Goal: Task Accomplishment & Management: Use online tool/utility

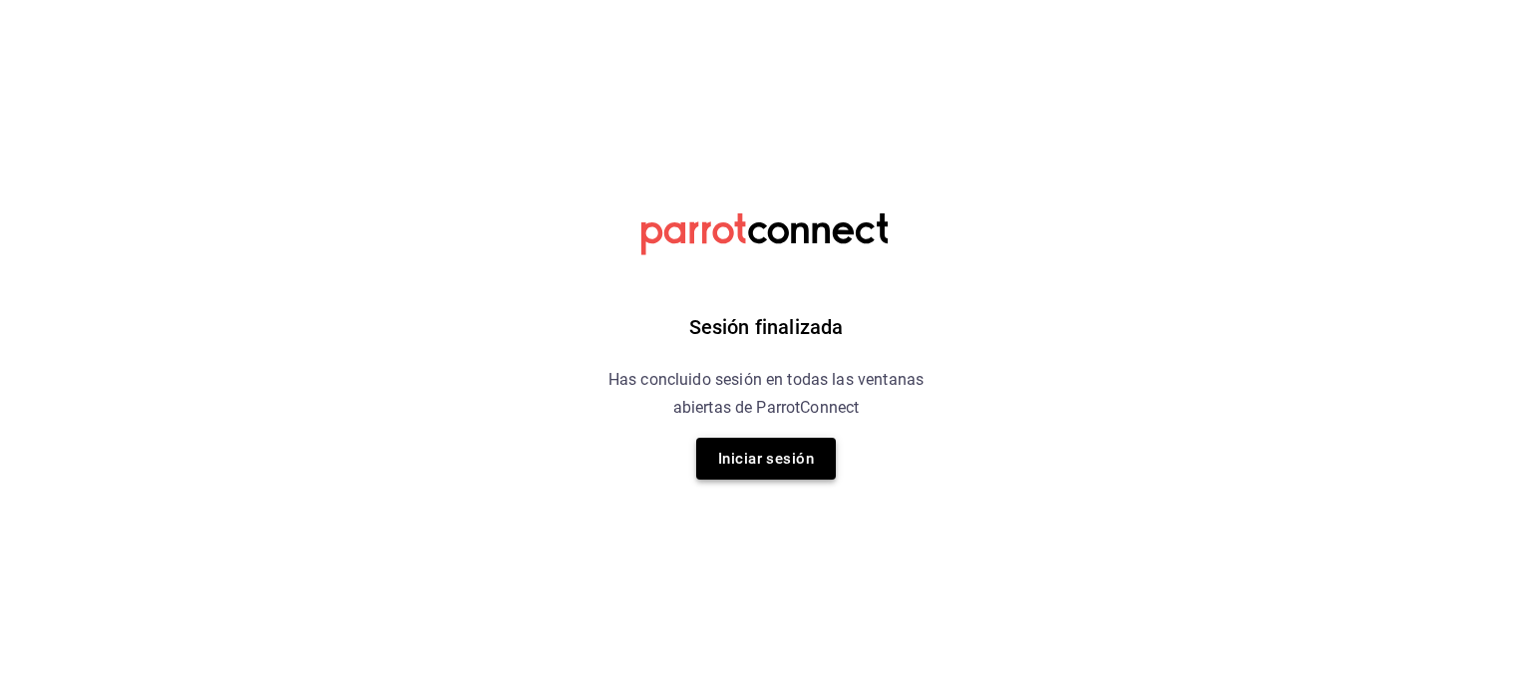
click at [761, 465] on button "Iniciar sesión" at bounding box center [766, 459] width 140 height 42
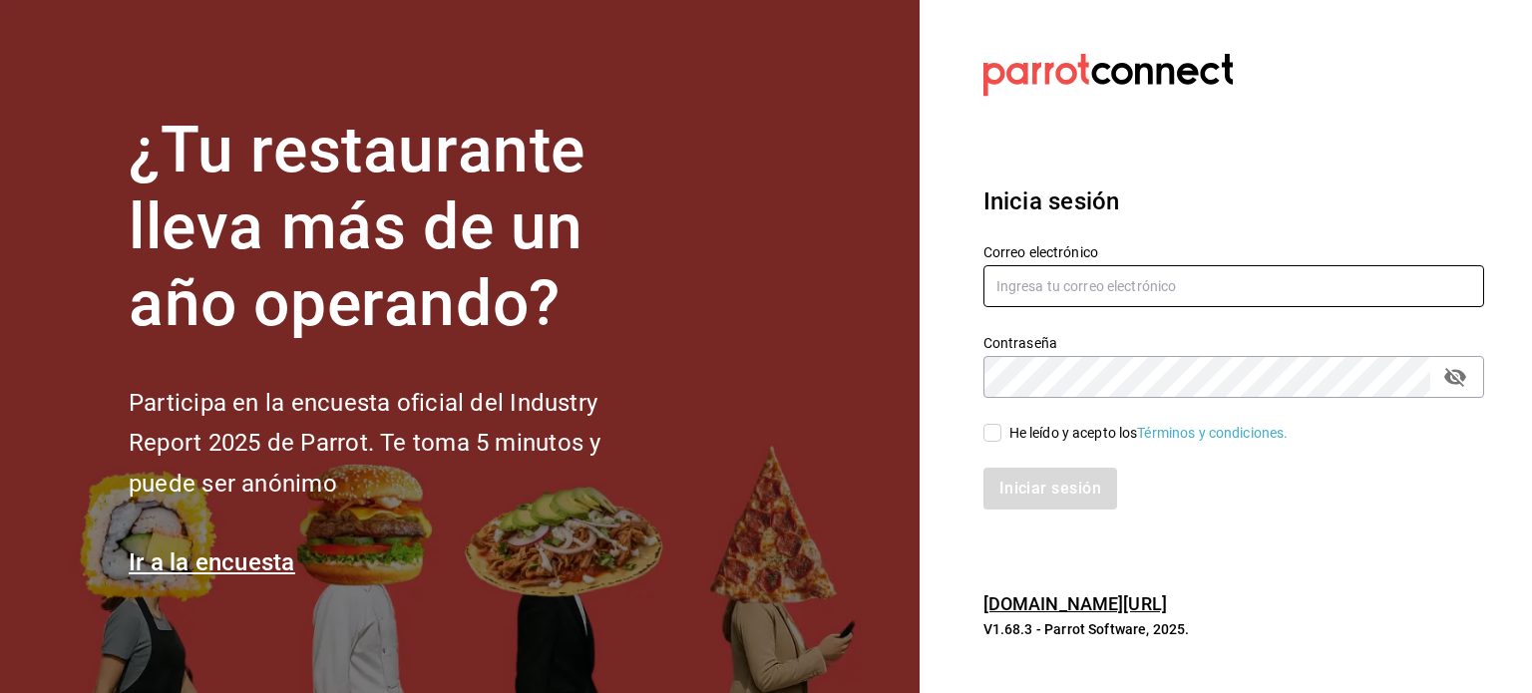
type input "multiuser@pickup.com"
click at [993, 434] on input "He leído y acepto los Términos y condiciones." at bounding box center [993, 433] width 18 height 18
checkbox input "true"
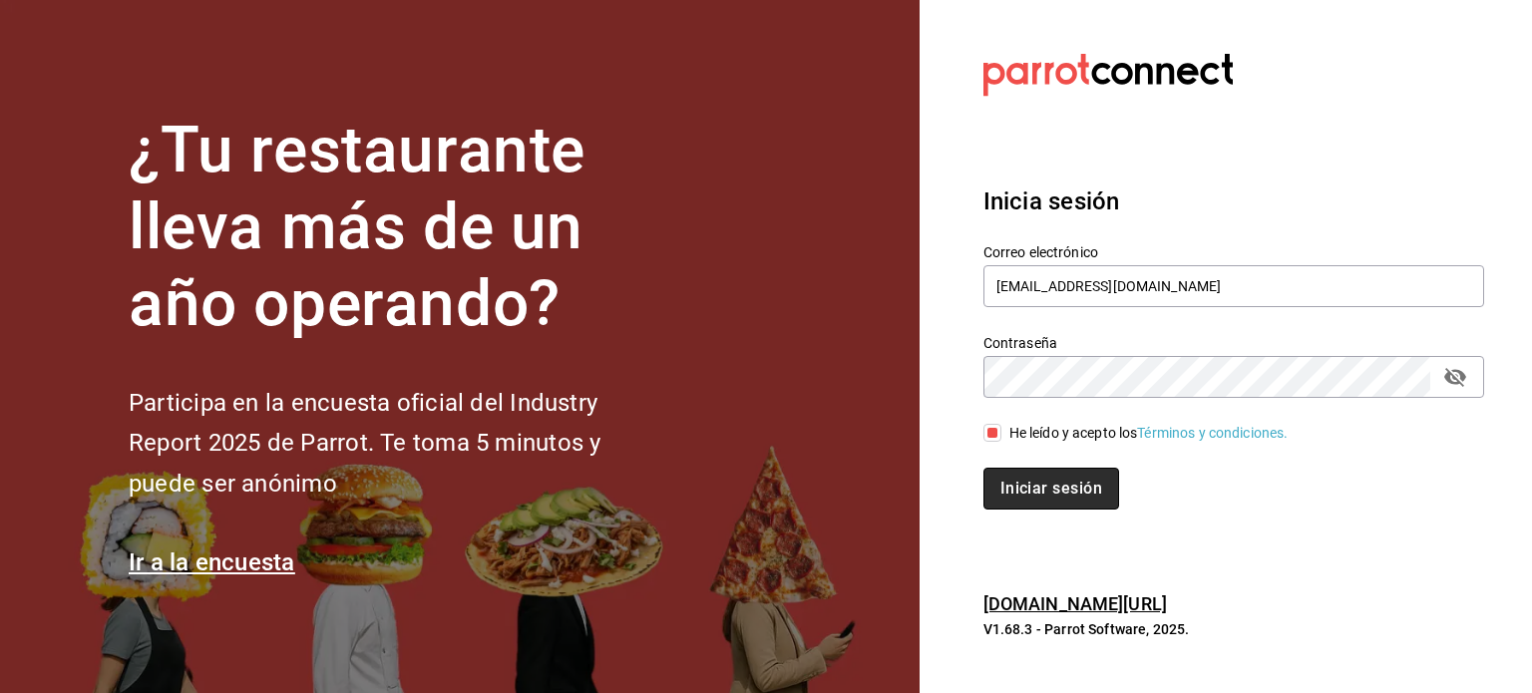
click at [1068, 509] on button "Iniciar sesión" at bounding box center [1052, 489] width 136 height 42
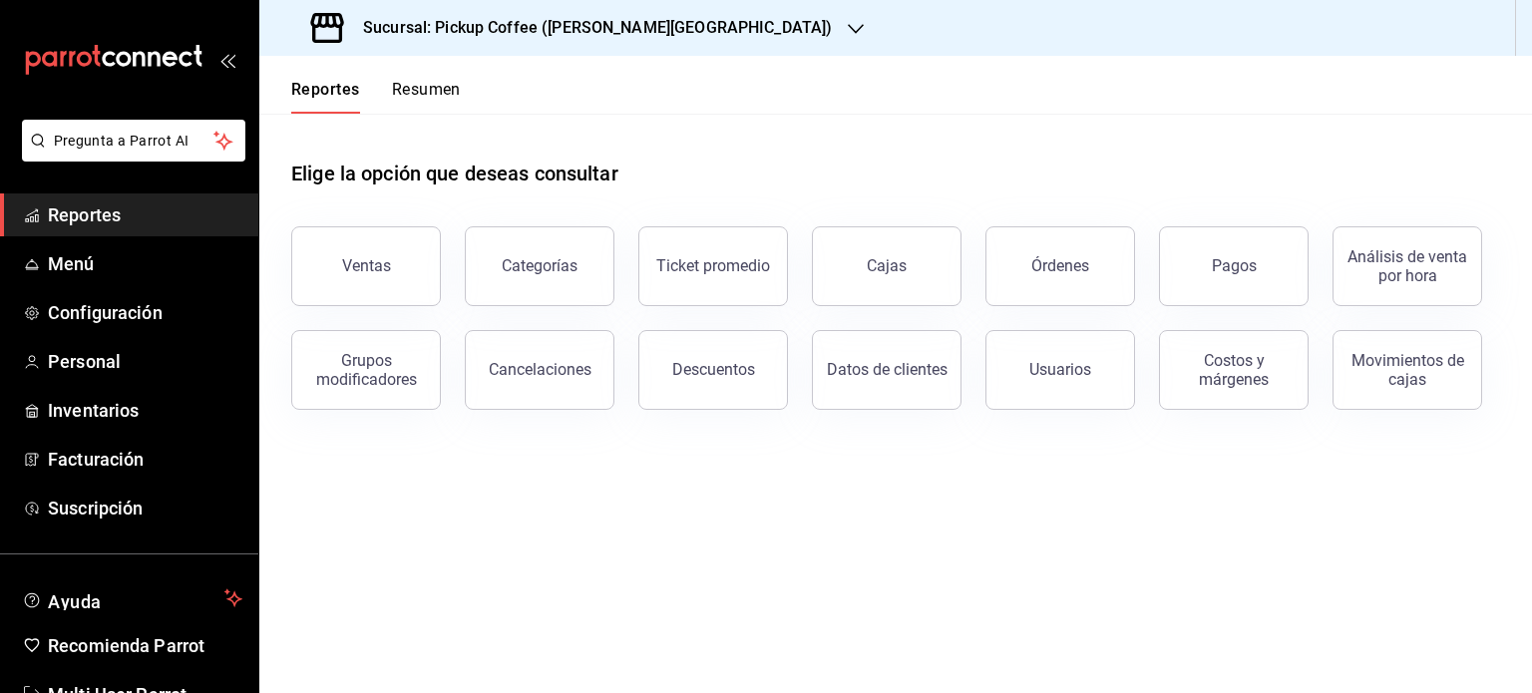
click at [180, 203] on span "Reportes" at bounding box center [145, 215] width 195 height 27
click at [423, 88] on button "Resumen" at bounding box center [426, 97] width 69 height 34
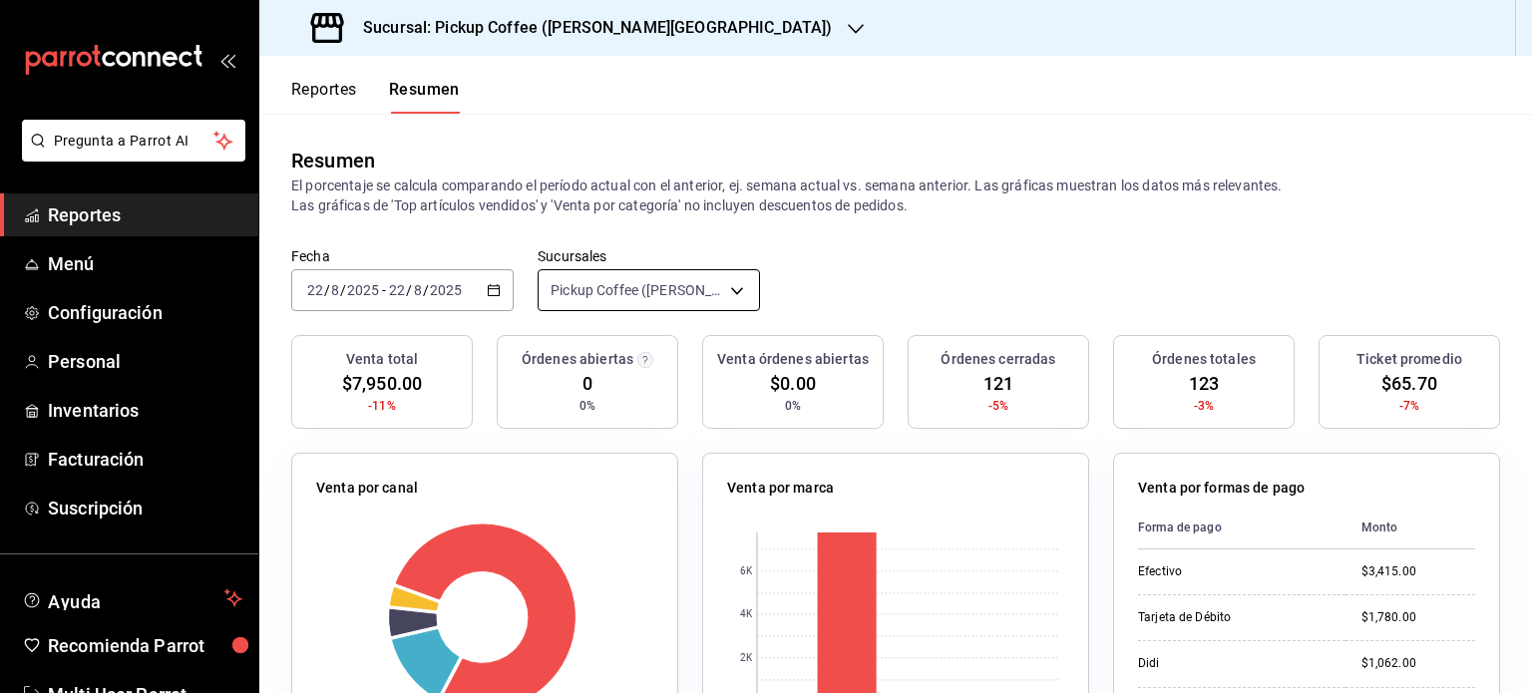
click at [735, 291] on body "Pregunta a Parrot AI Reportes Menú Configuración Personal Inventarios Facturaci…" at bounding box center [766, 346] width 1532 height 693
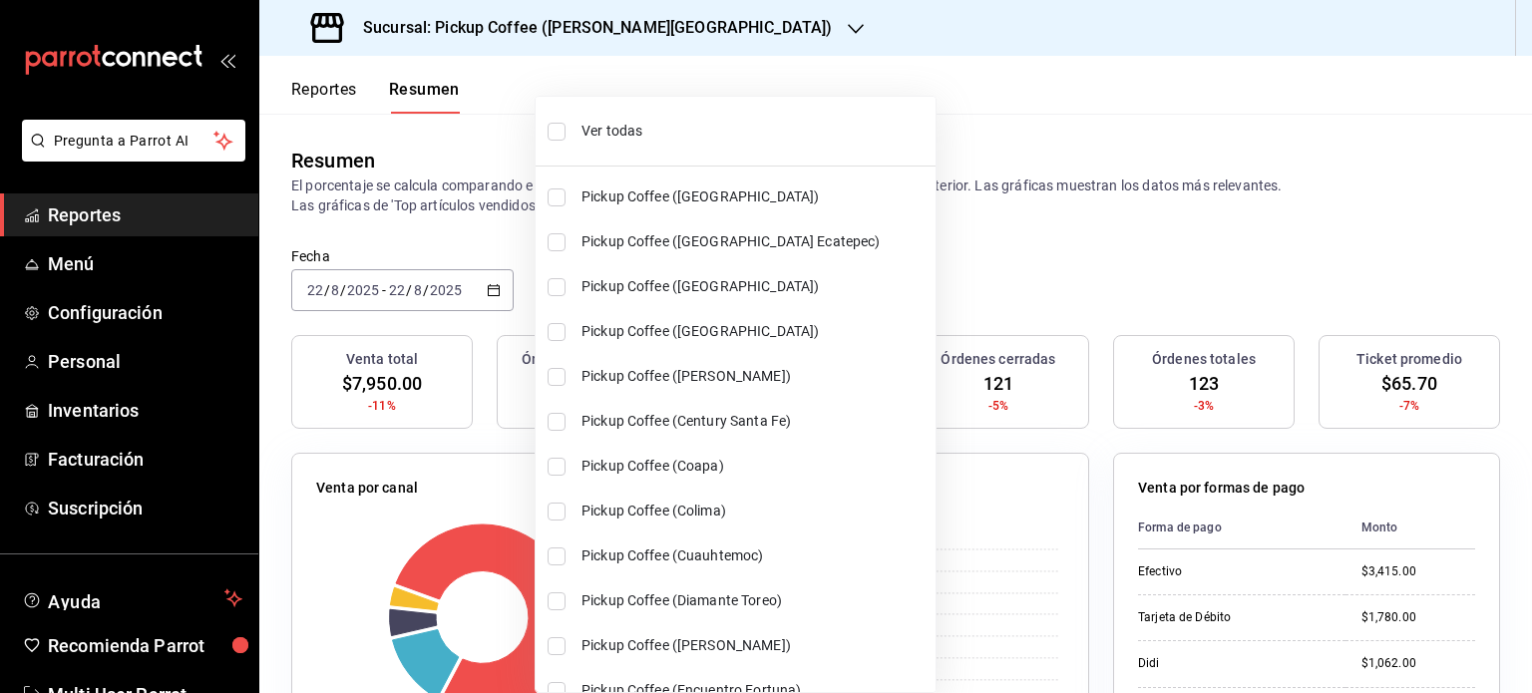
click at [666, 133] on span "Ver todas" at bounding box center [755, 131] width 346 height 21
type input "[object Object],[object Object],[object Object],[object Object],[object Object]…"
checkbox input "true"
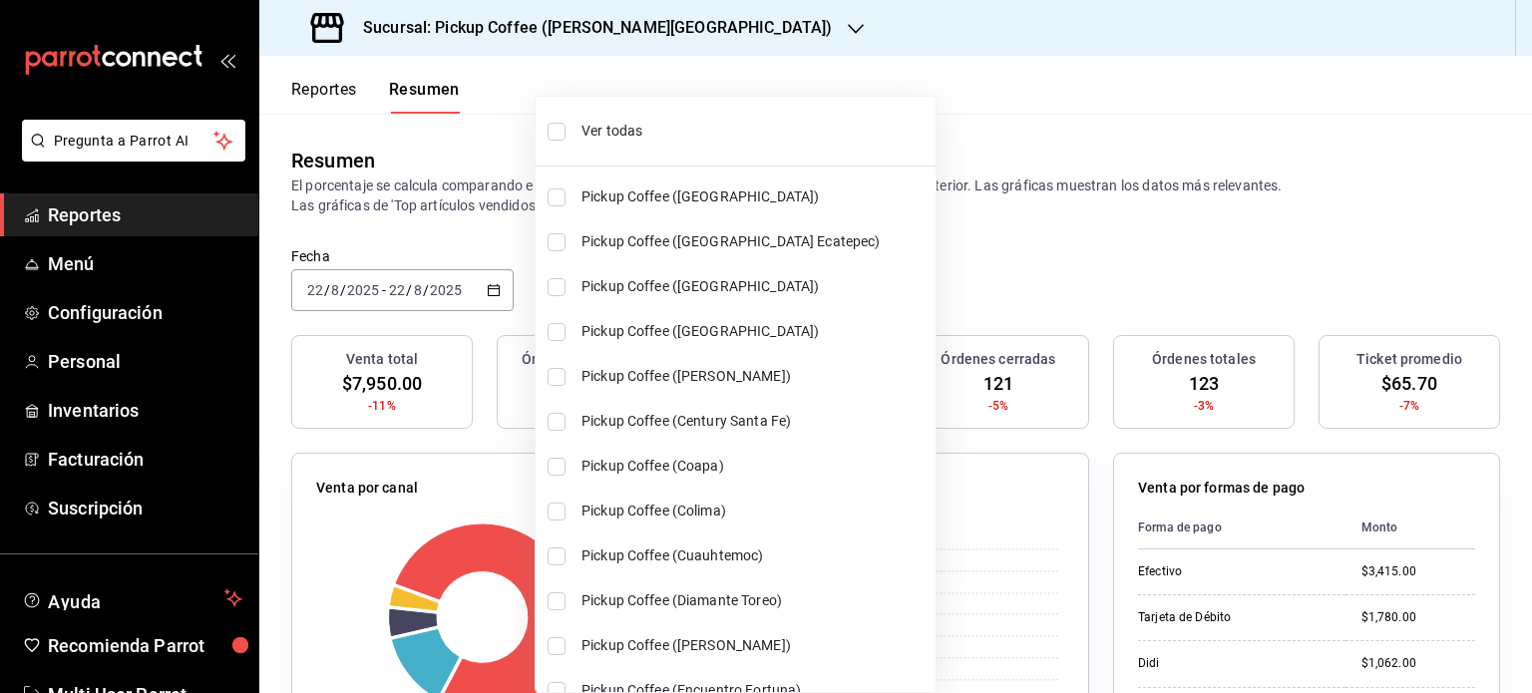
checkbox input "true"
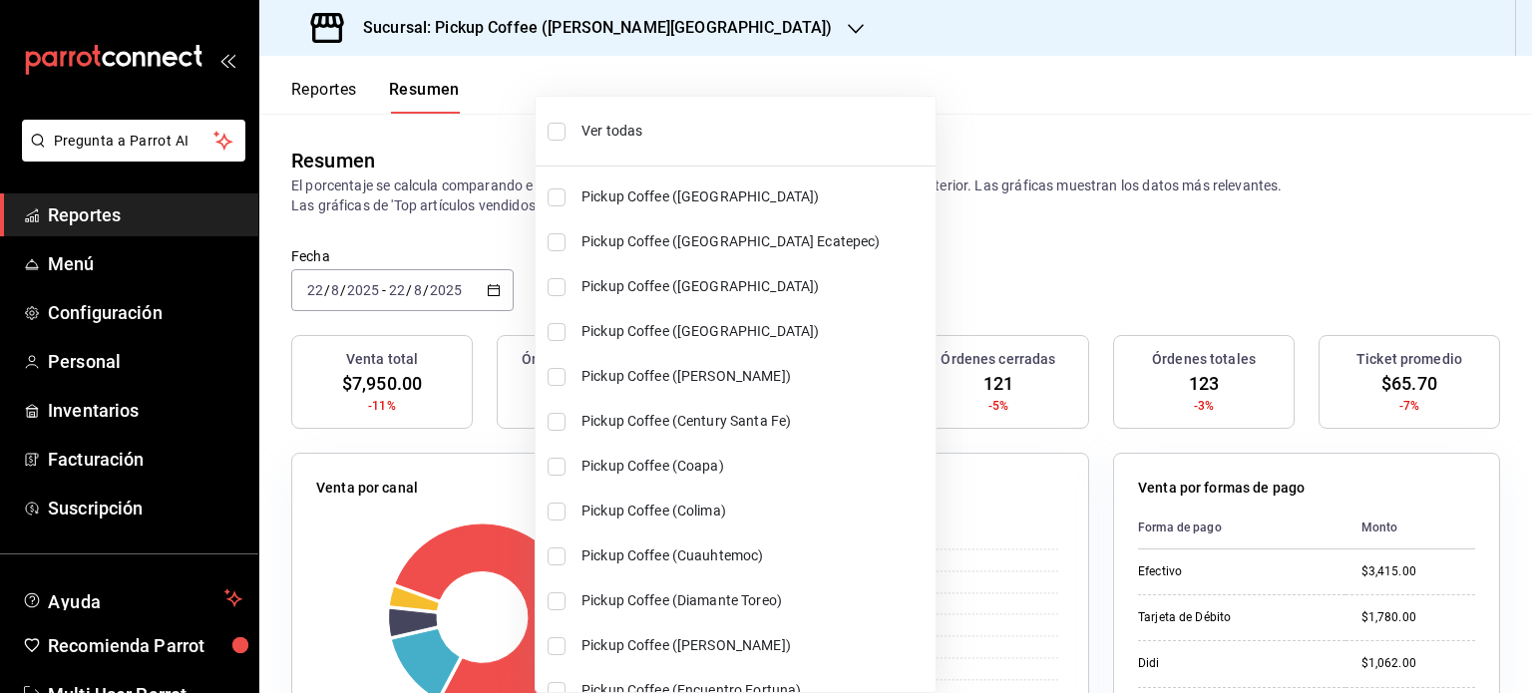
checkbox input "true"
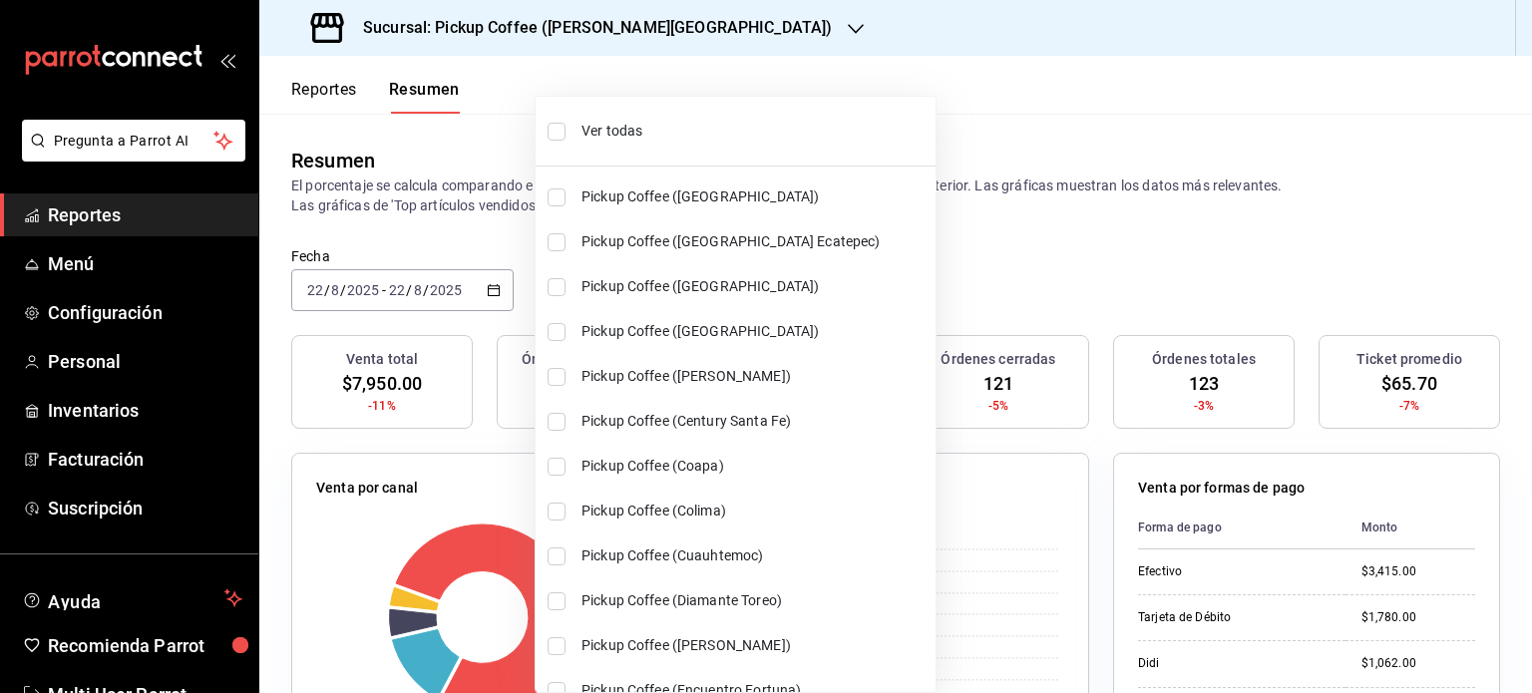
checkbox input "true"
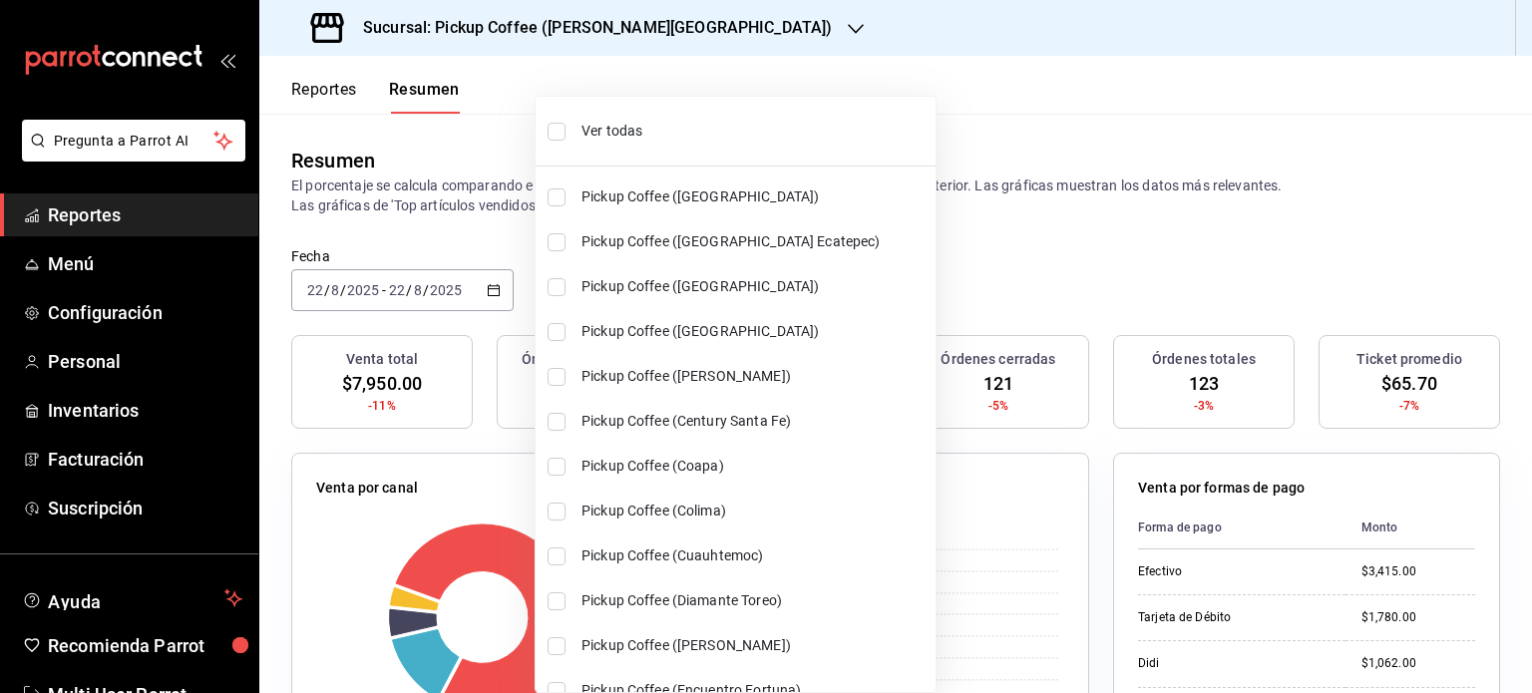
checkbox input "true"
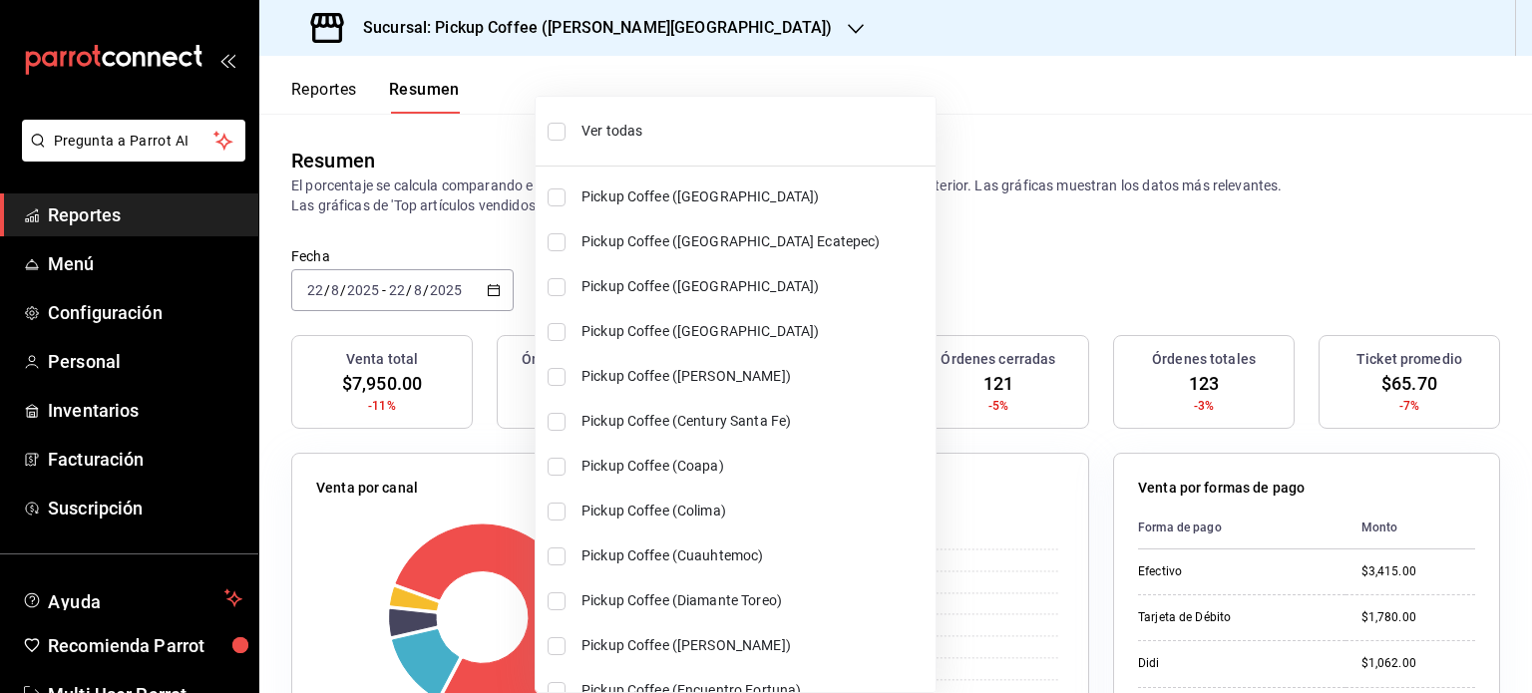
checkbox input "true"
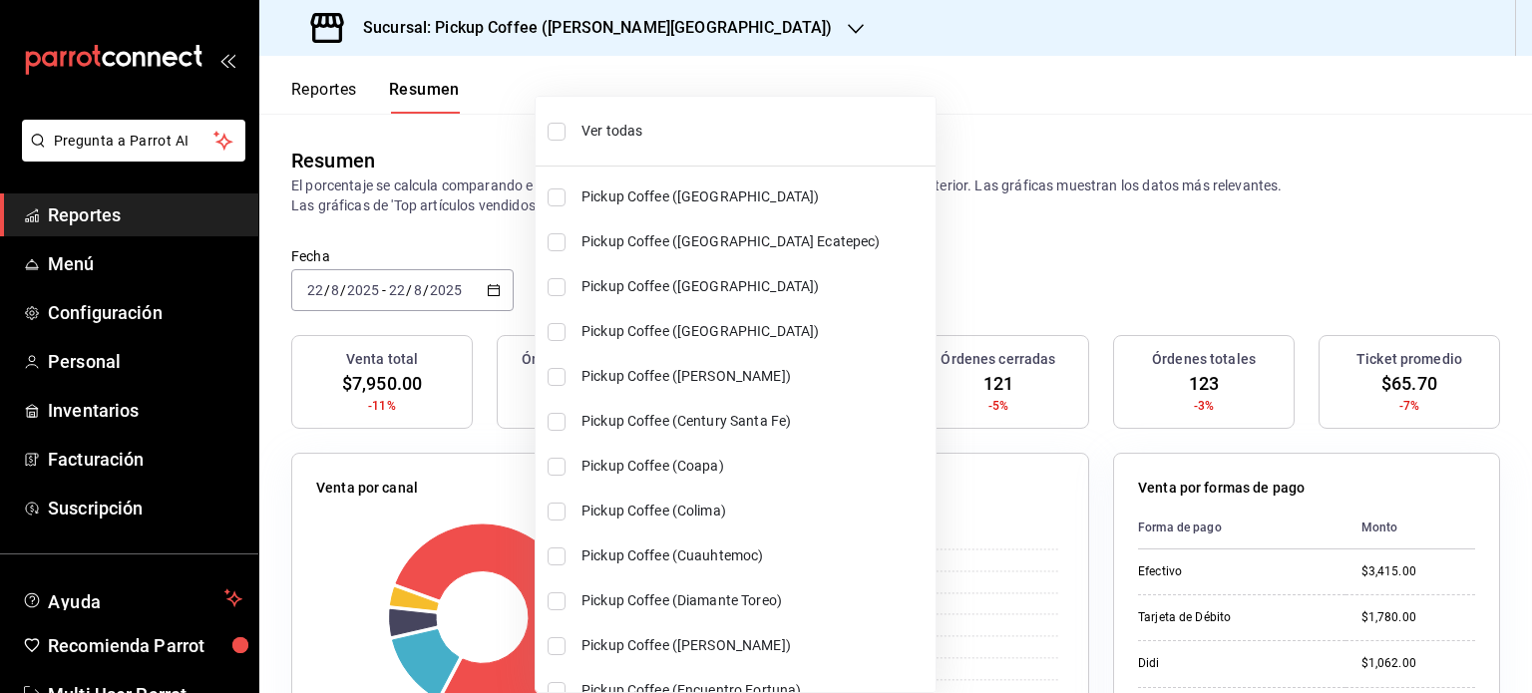
checkbox input "true"
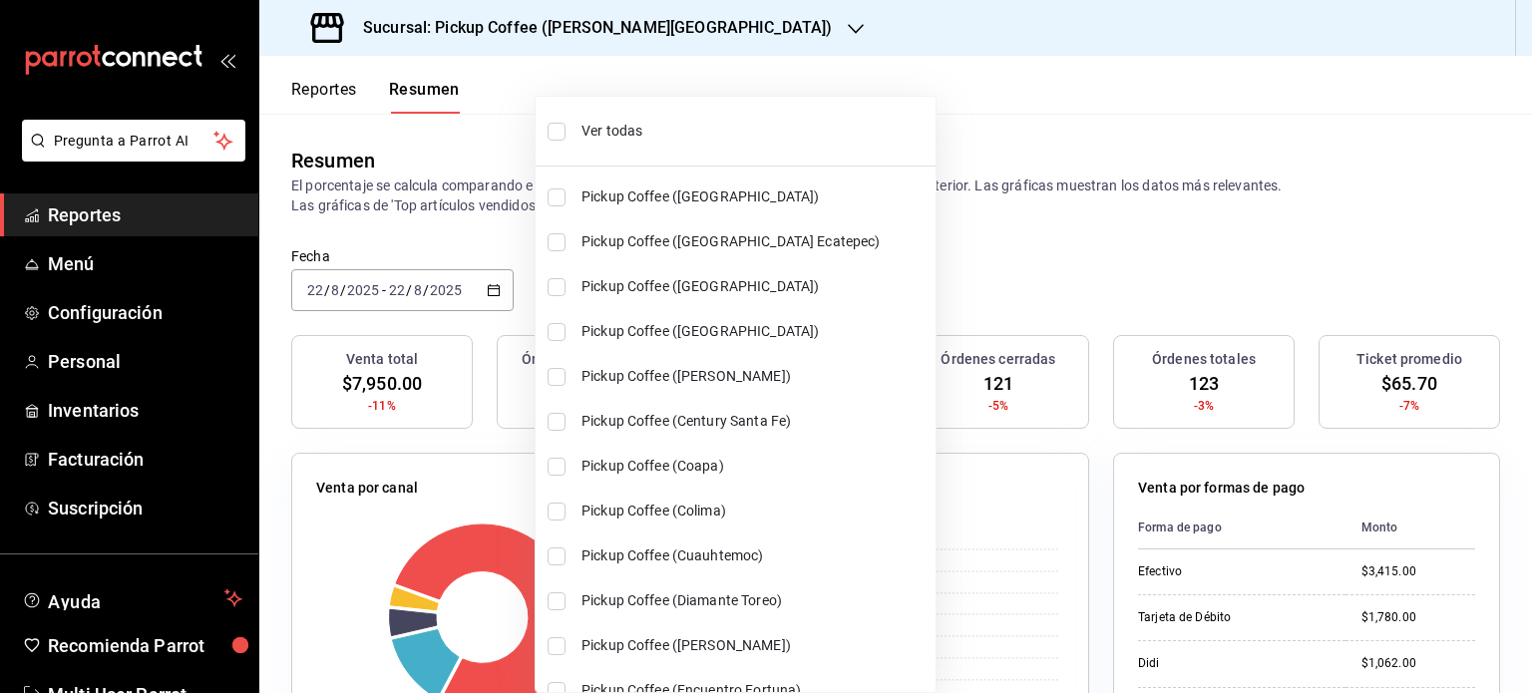
checkbox input "true"
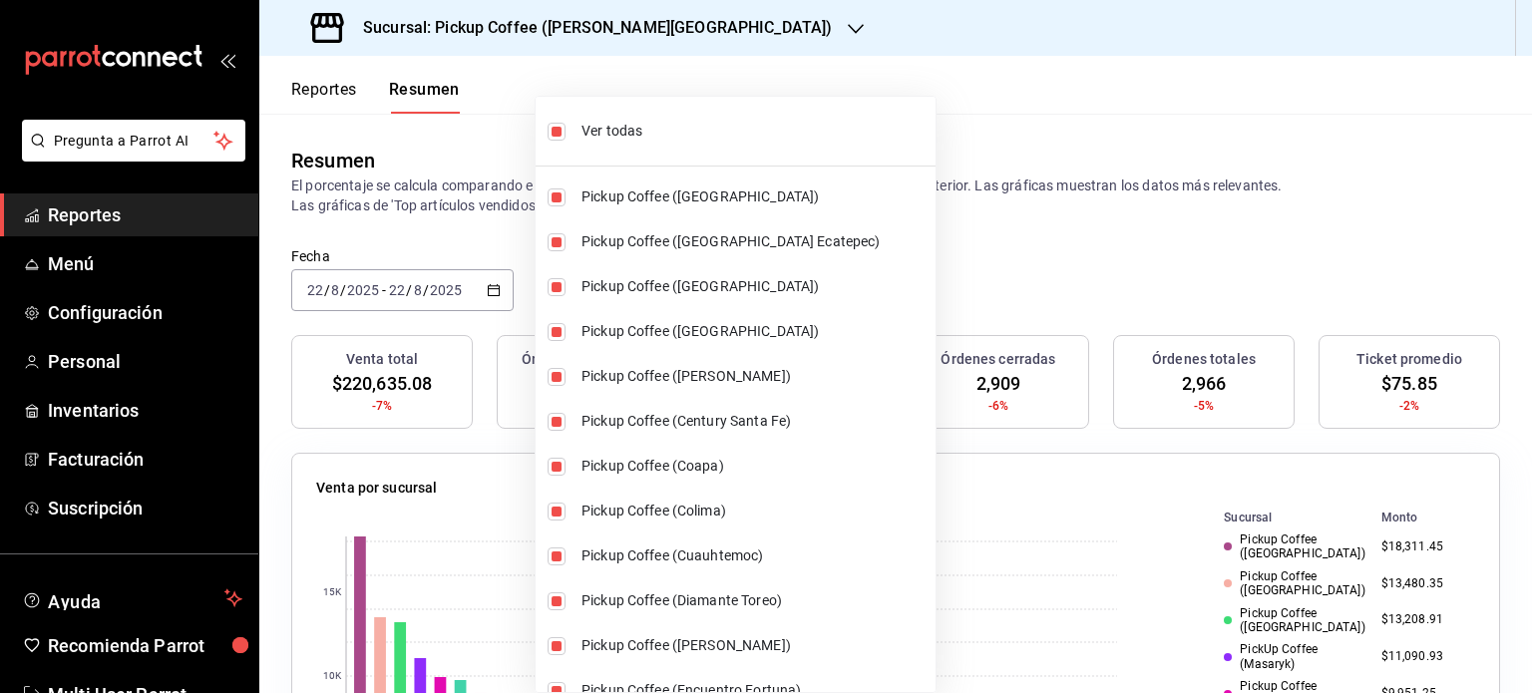
click at [1006, 266] on div at bounding box center [766, 346] width 1532 height 693
